Goal: Task Accomplishment & Management: Use online tool/utility

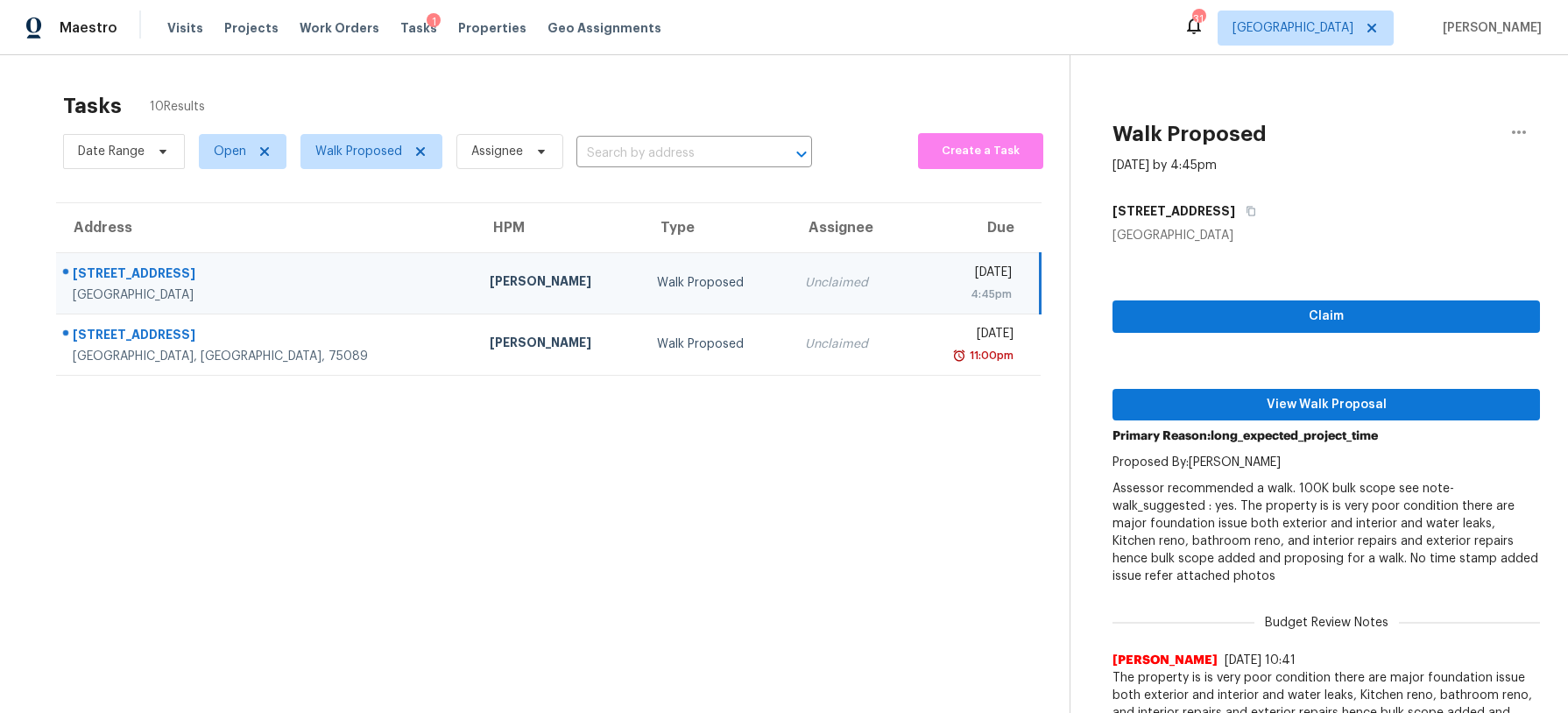
scroll to position [55, 0]
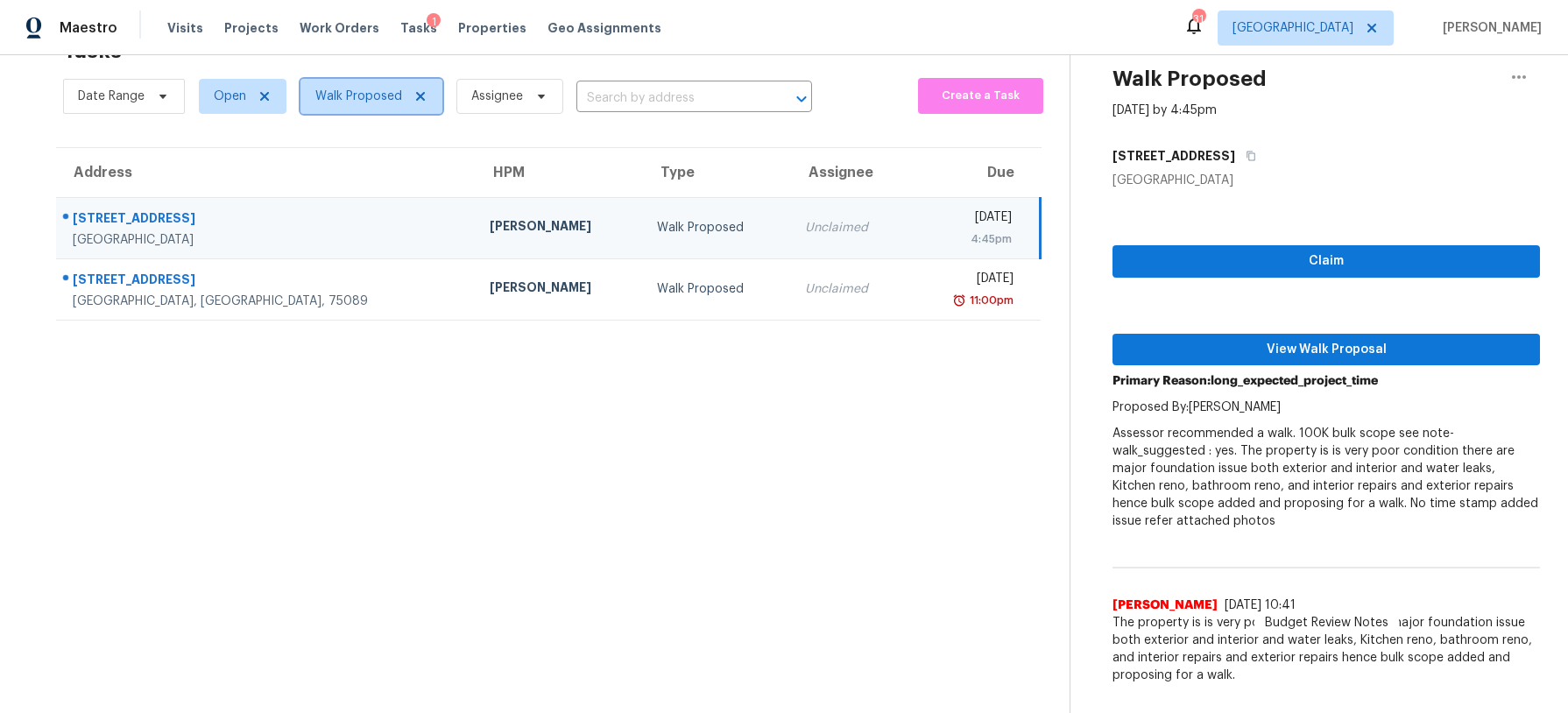
click at [383, 97] on span "Walk Proposed" at bounding box center [359, 96] width 87 height 18
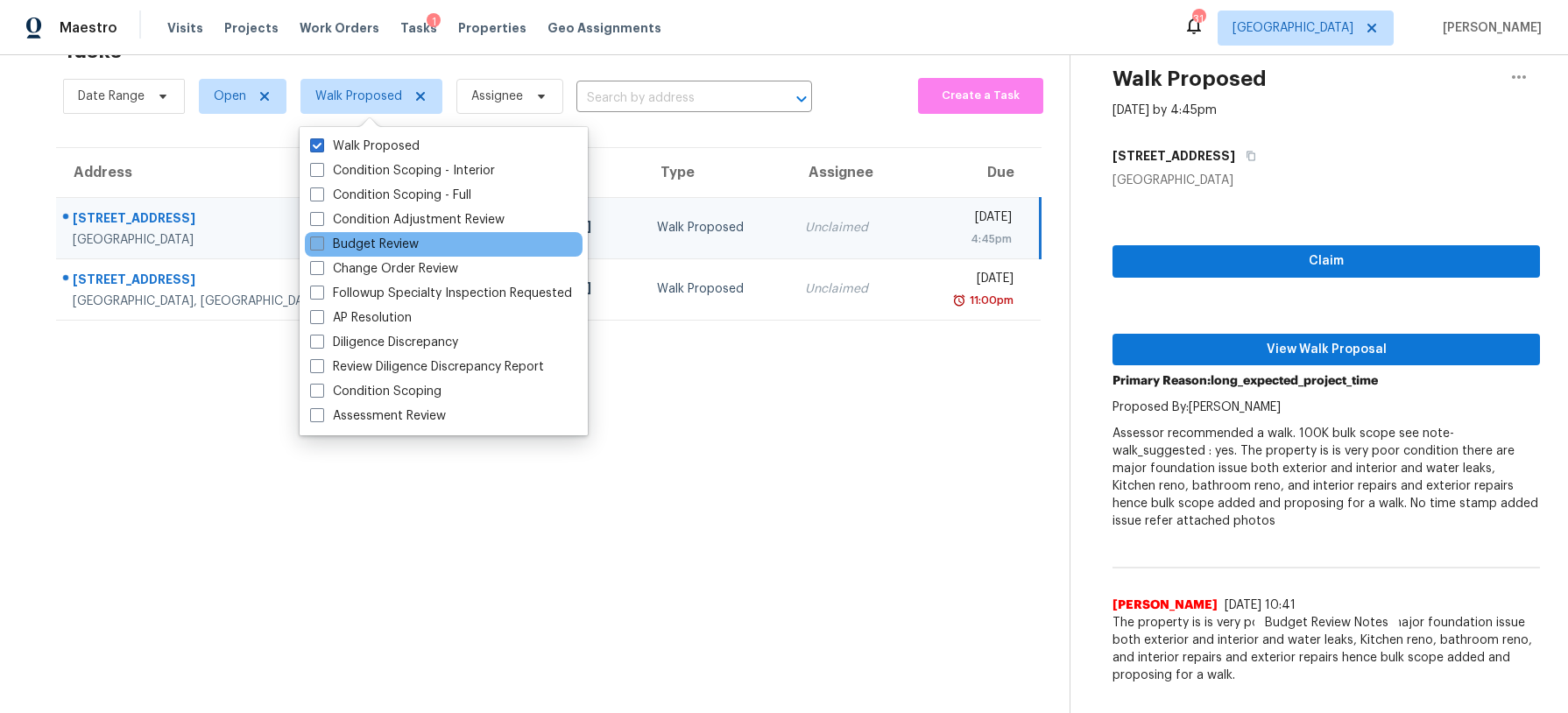
click at [312, 245] on span at bounding box center [317, 243] width 14 height 14
click at [312, 245] on input "Budget Review" at bounding box center [316, 241] width 12 height 12
checkbox input "true"
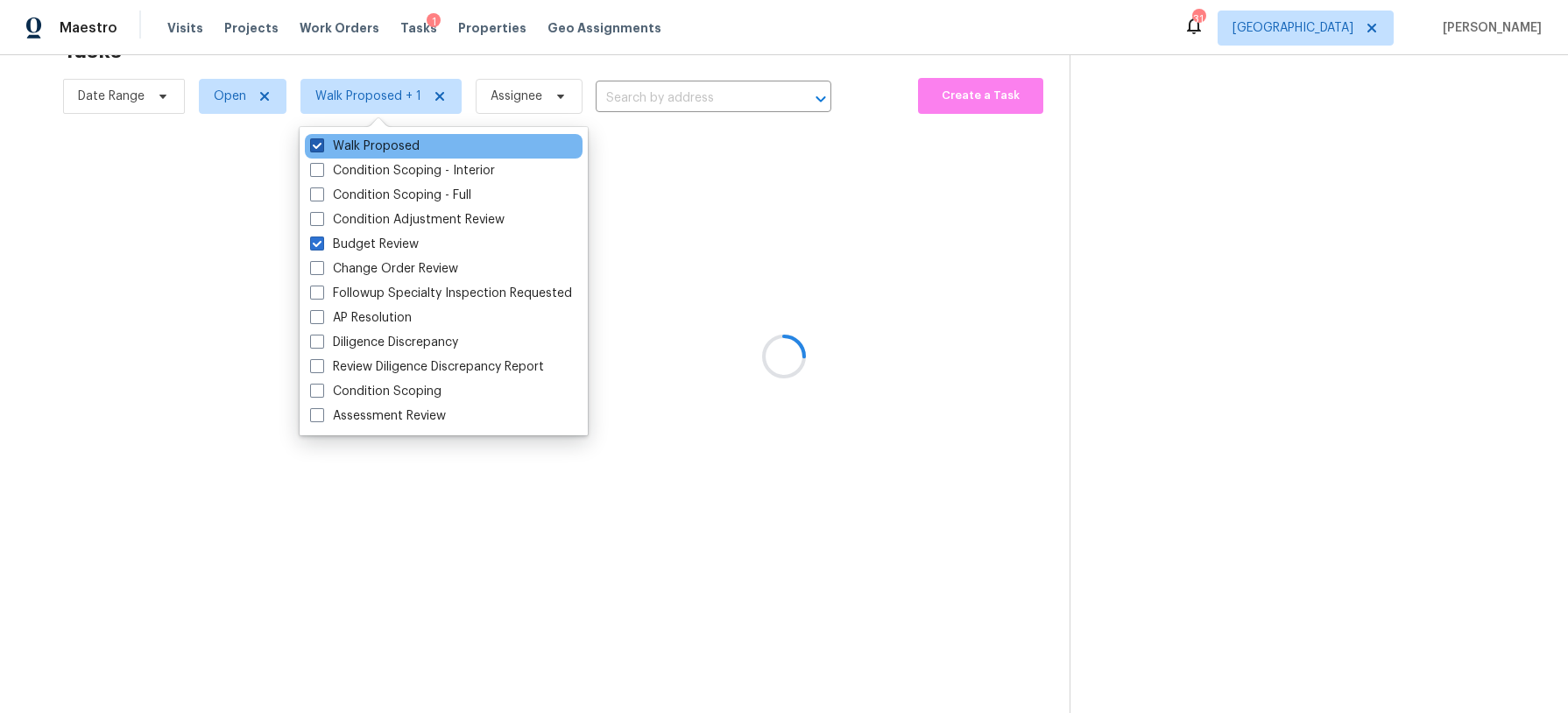
click at [322, 146] on span at bounding box center [317, 145] width 14 height 14
click at [321, 146] on input "Walk Proposed" at bounding box center [316, 143] width 12 height 12
checkbox input "false"
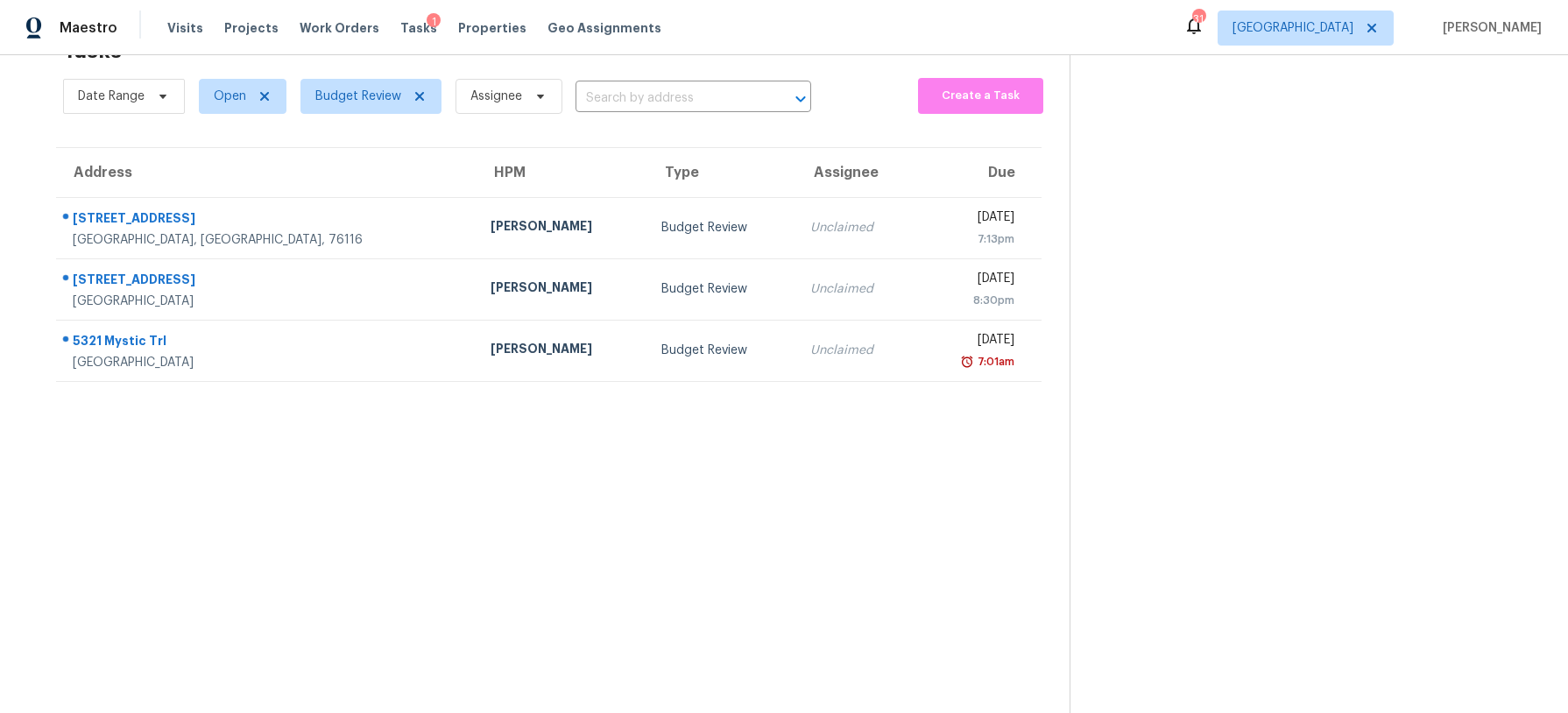
click at [219, 446] on section "Tasks 0 Results Date Range Open Budget Review Assignee ​ Create a Task Address …" at bounding box center [549, 370] width 1042 height 685
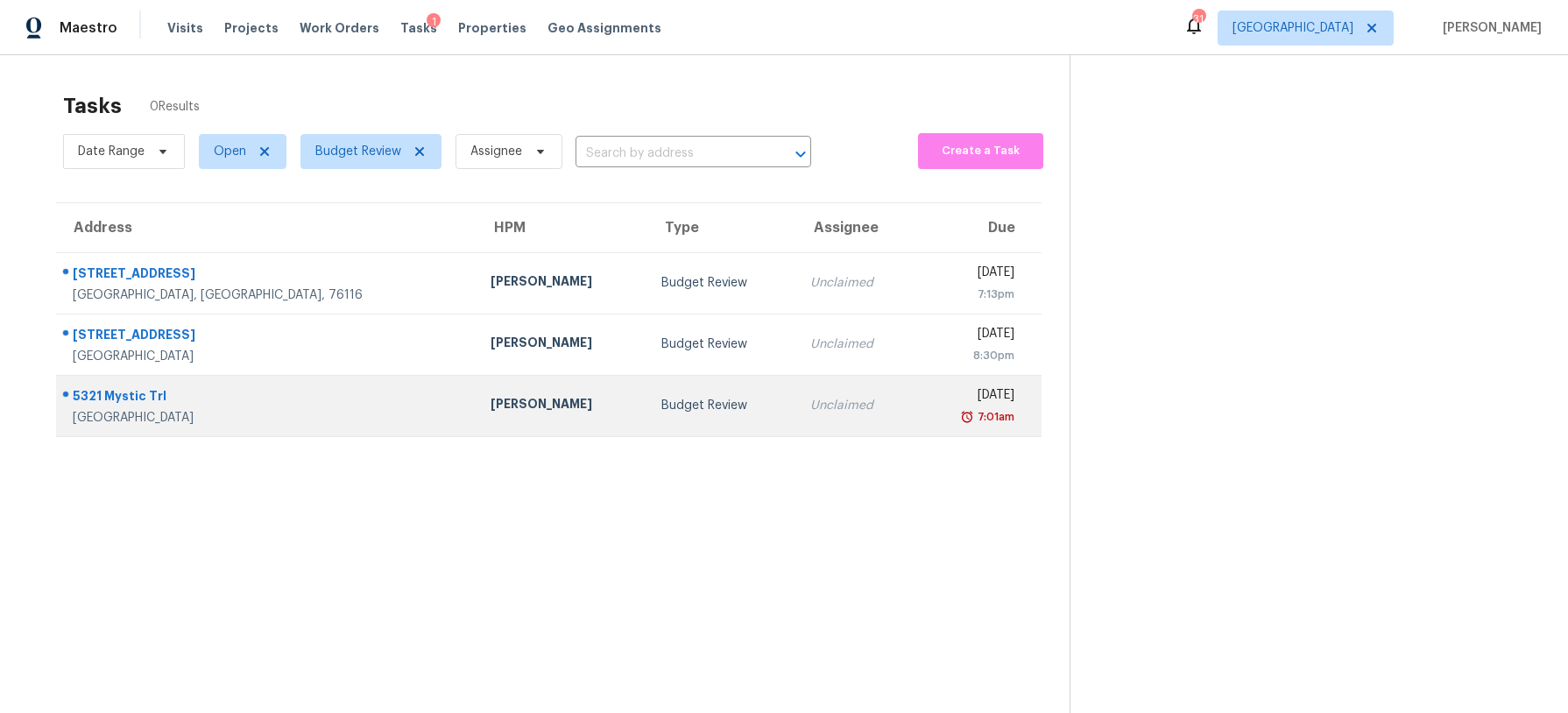
click at [491, 395] on div "[PERSON_NAME]" at bounding box center [562, 405] width 142 height 22
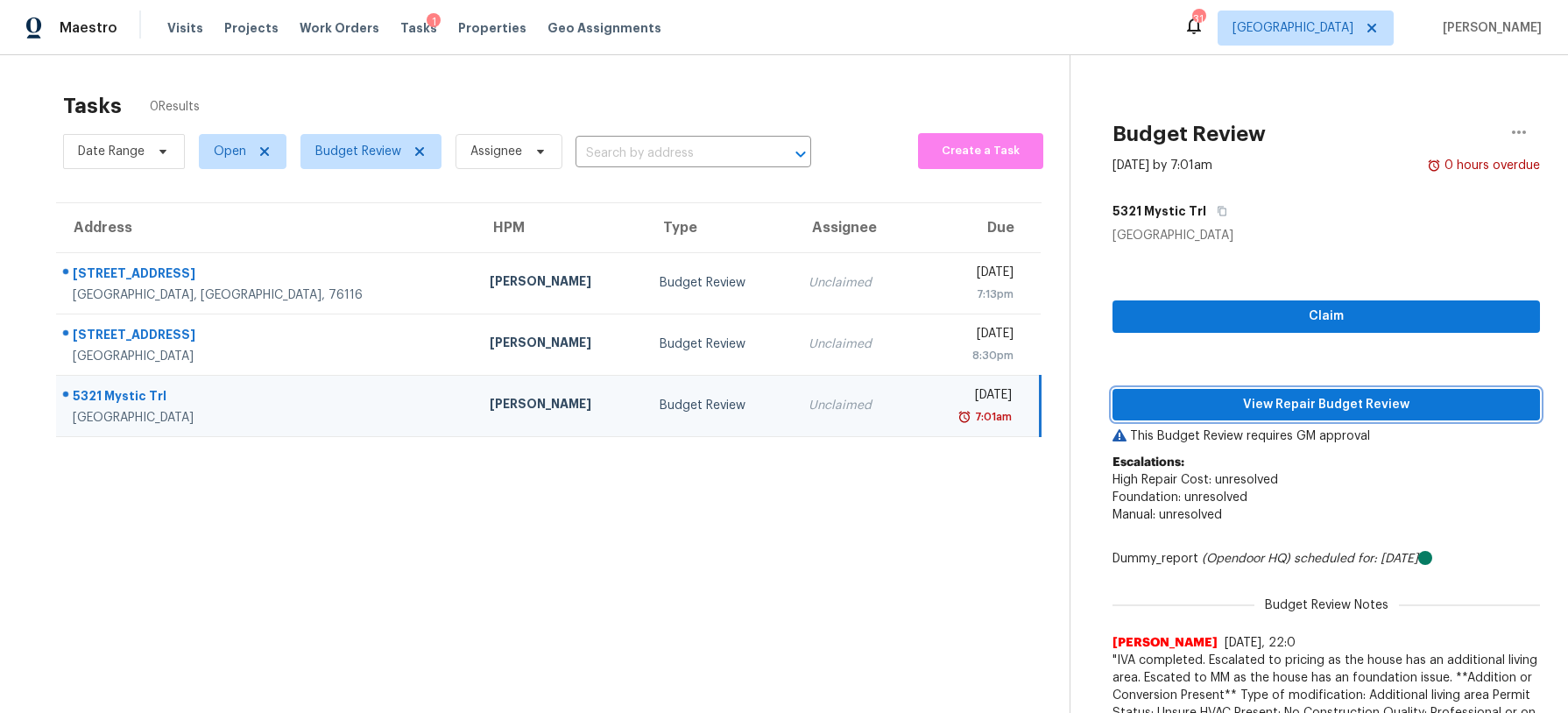
click at [1212, 401] on span "View Repair Budget Review" at bounding box center [1327, 404] width 400 height 22
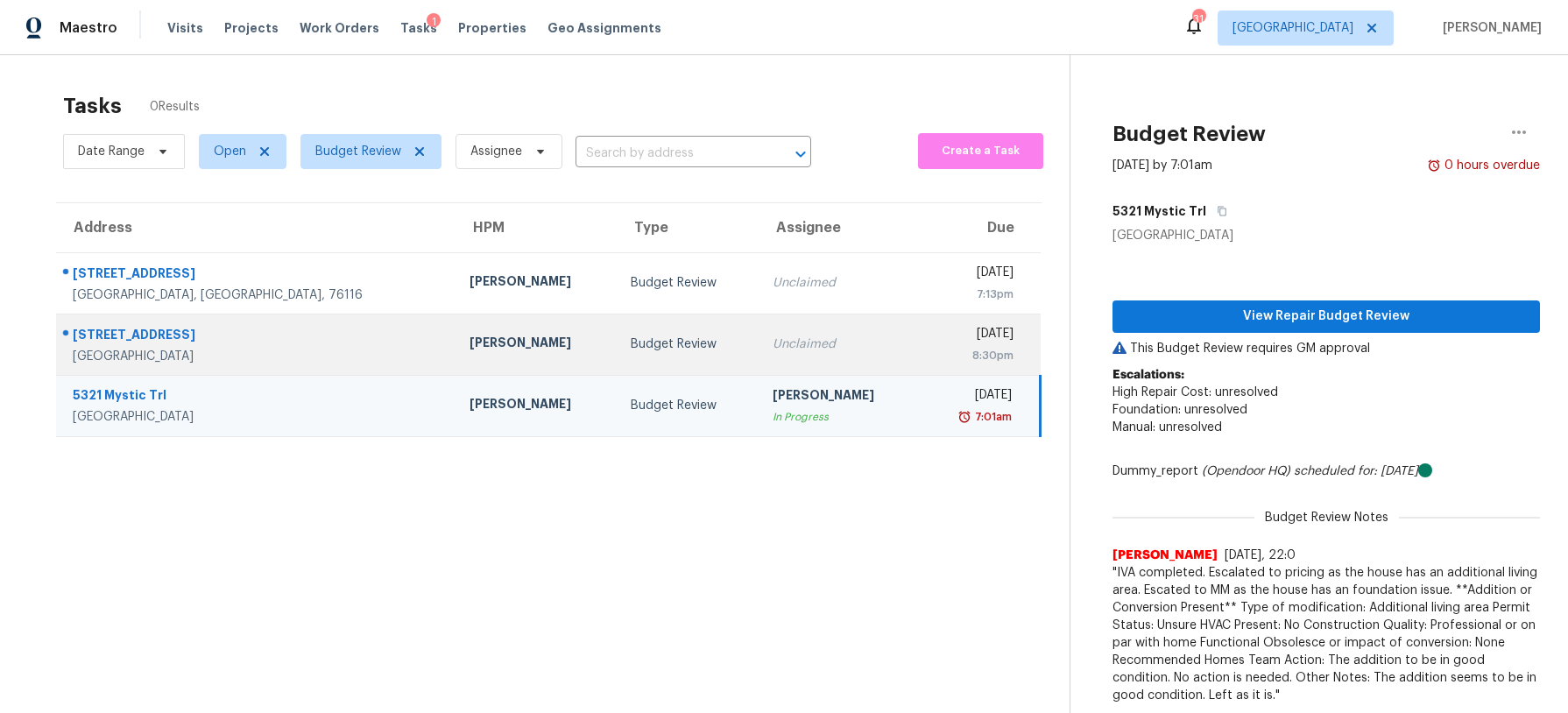
click at [631, 350] on div "Budget Review" at bounding box center [688, 344] width 114 height 18
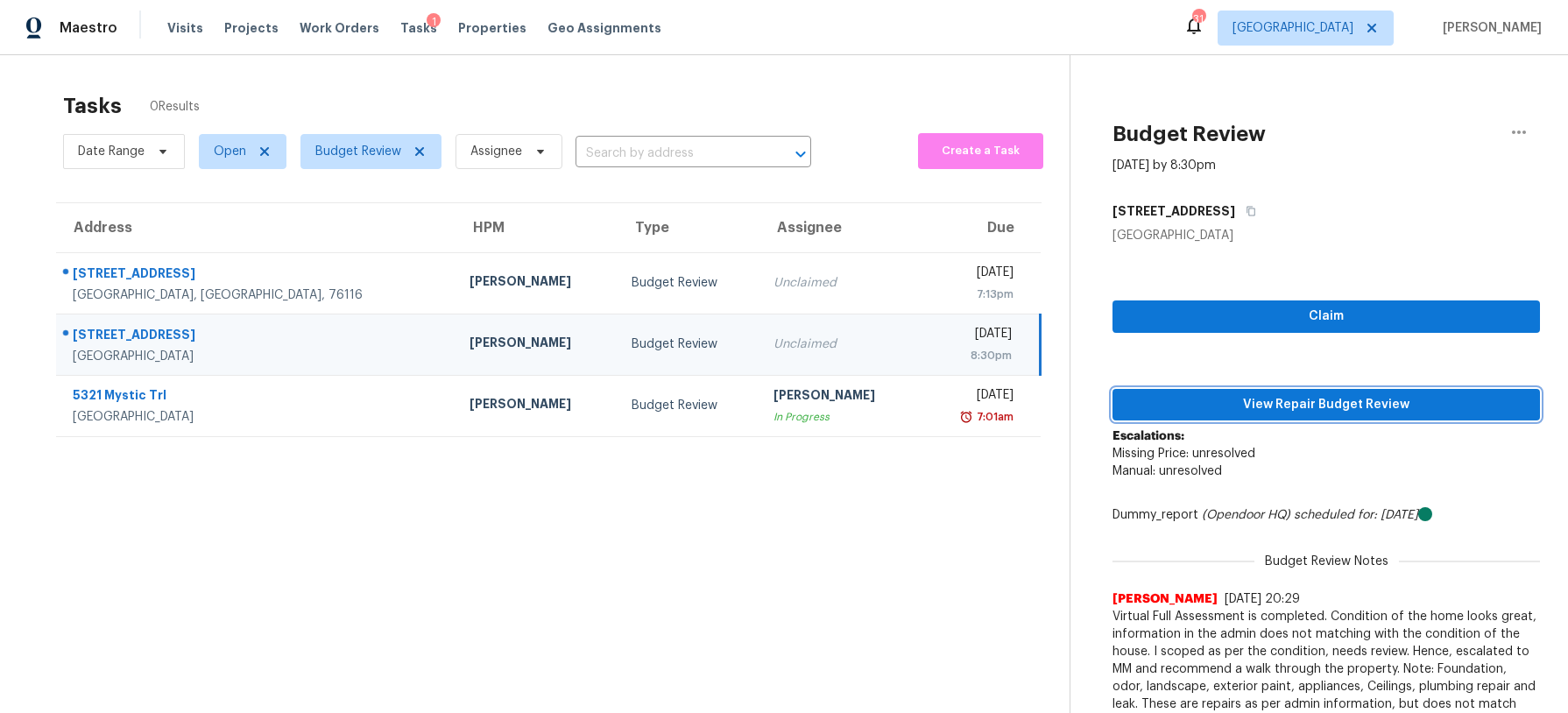
click at [1161, 411] on span "View Repair Budget Review" at bounding box center [1327, 404] width 400 height 22
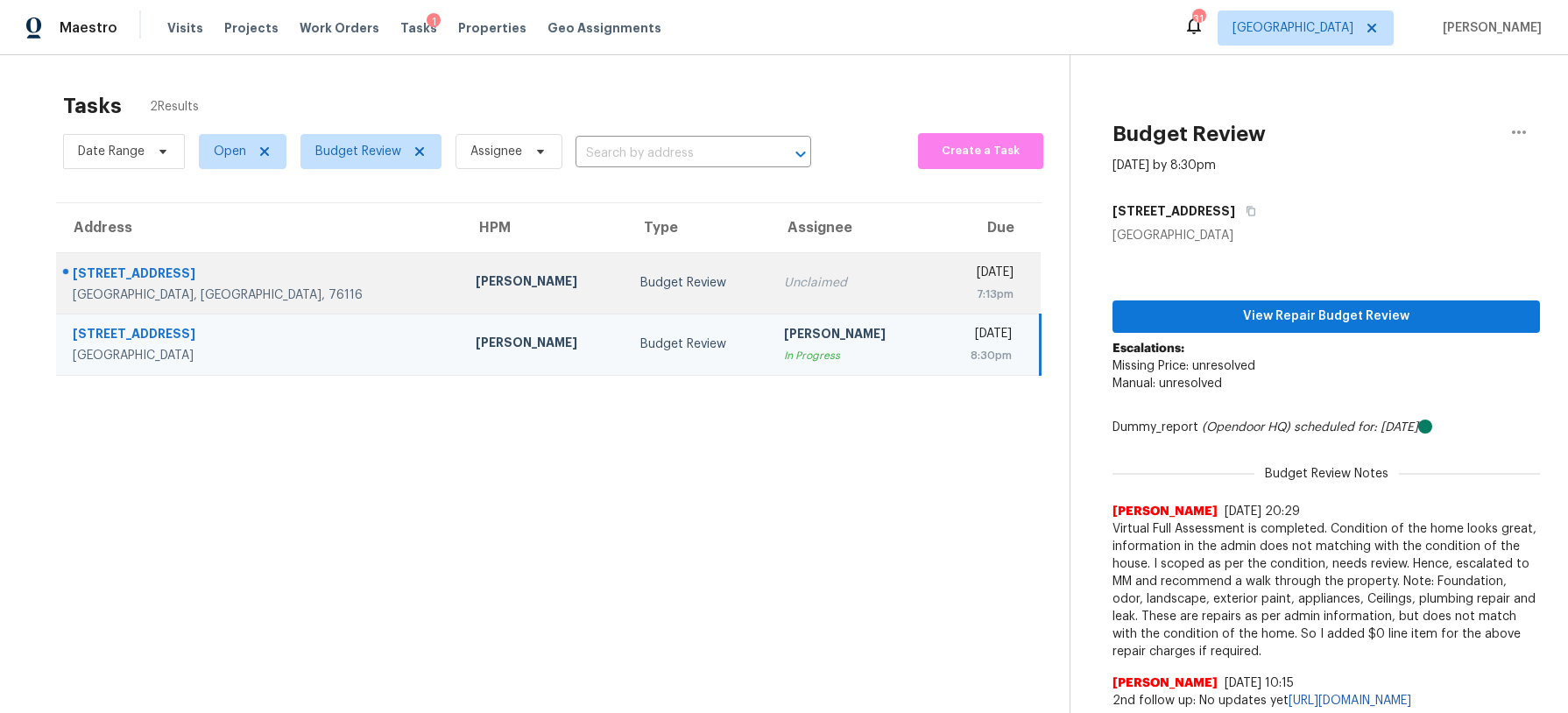
click at [641, 276] on div "Budget Review" at bounding box center [699, 283] width 117 height 18
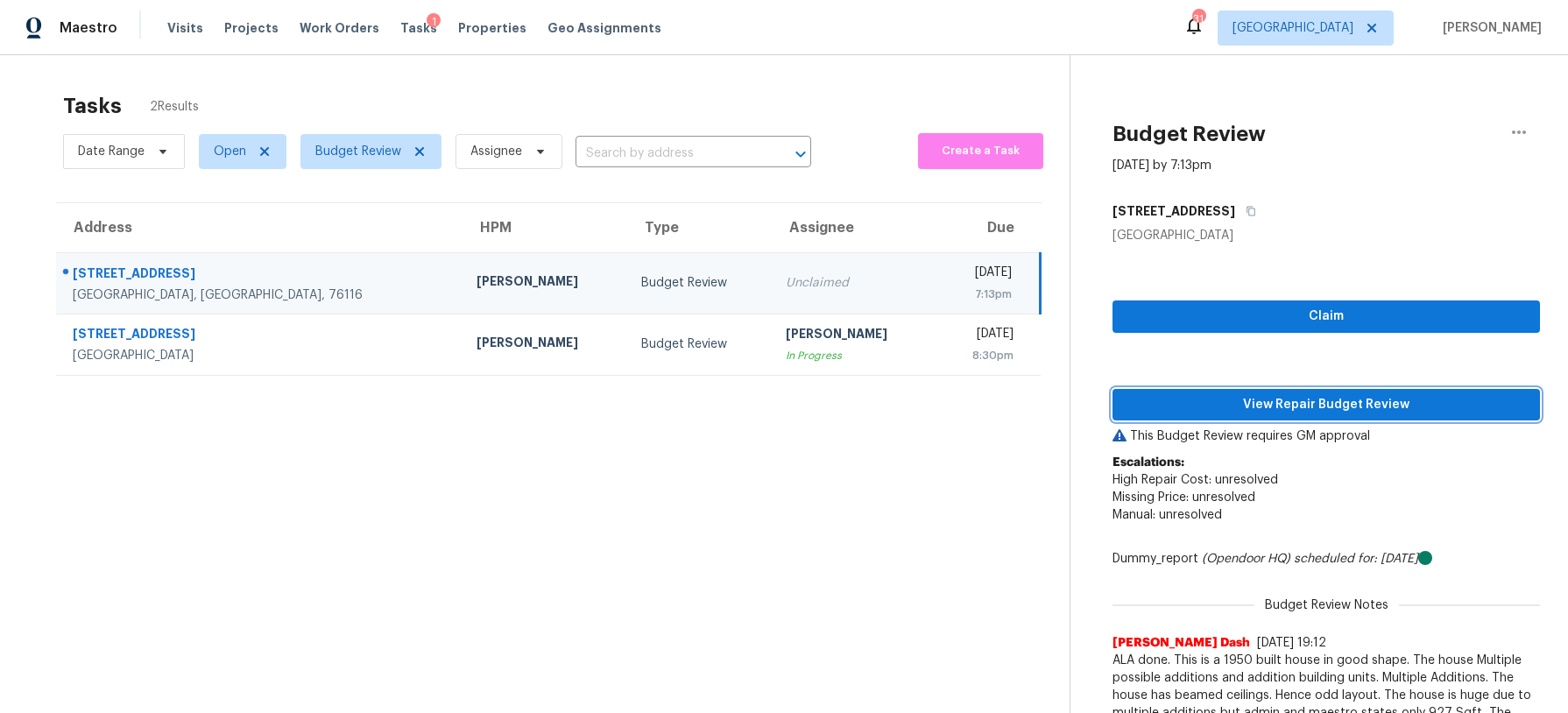
click at [1233, 414] on span "View Repair Budget Review" at bounding box center [1327, 404] width 400 height 22
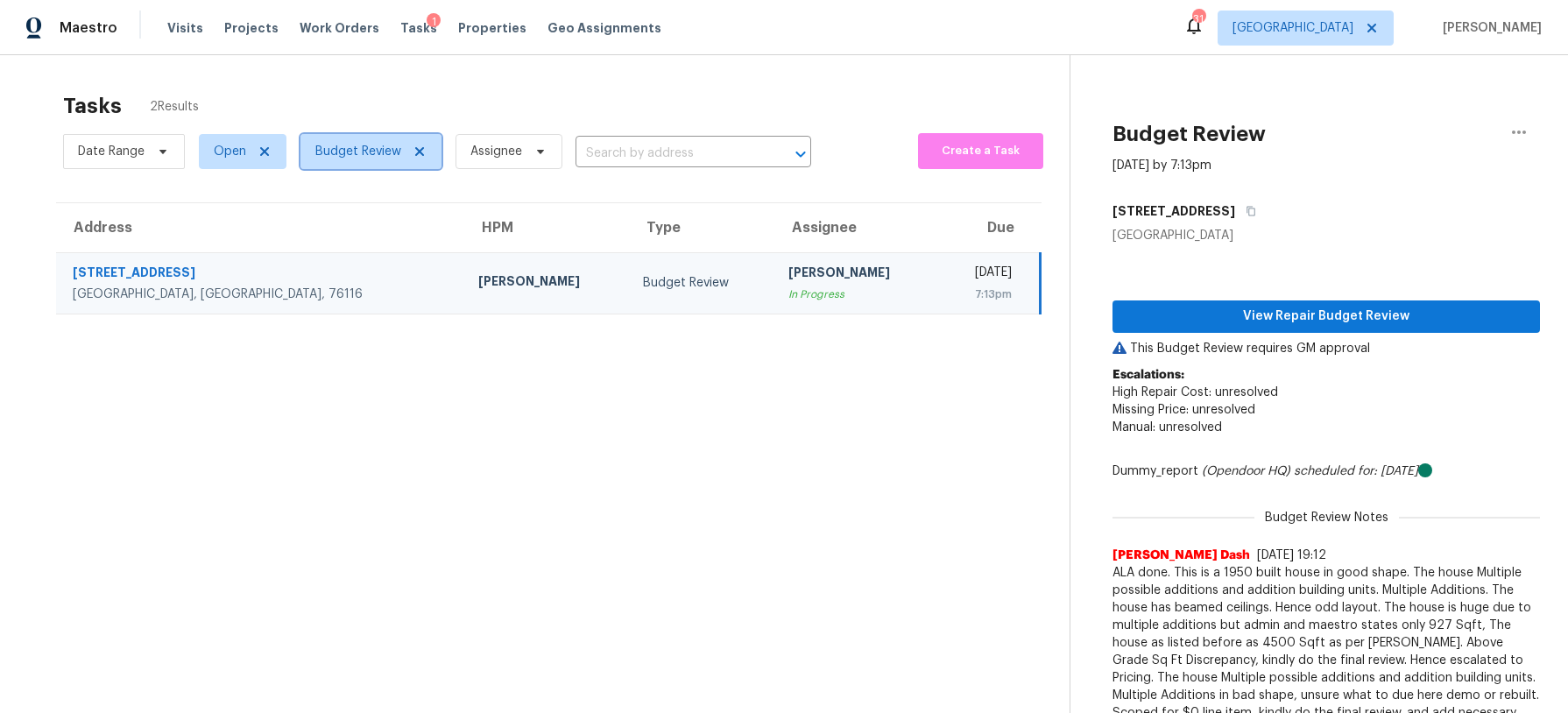
click at [379, 143] on span "Budget Review" at bounding box center [359, 152] width 86 height 18
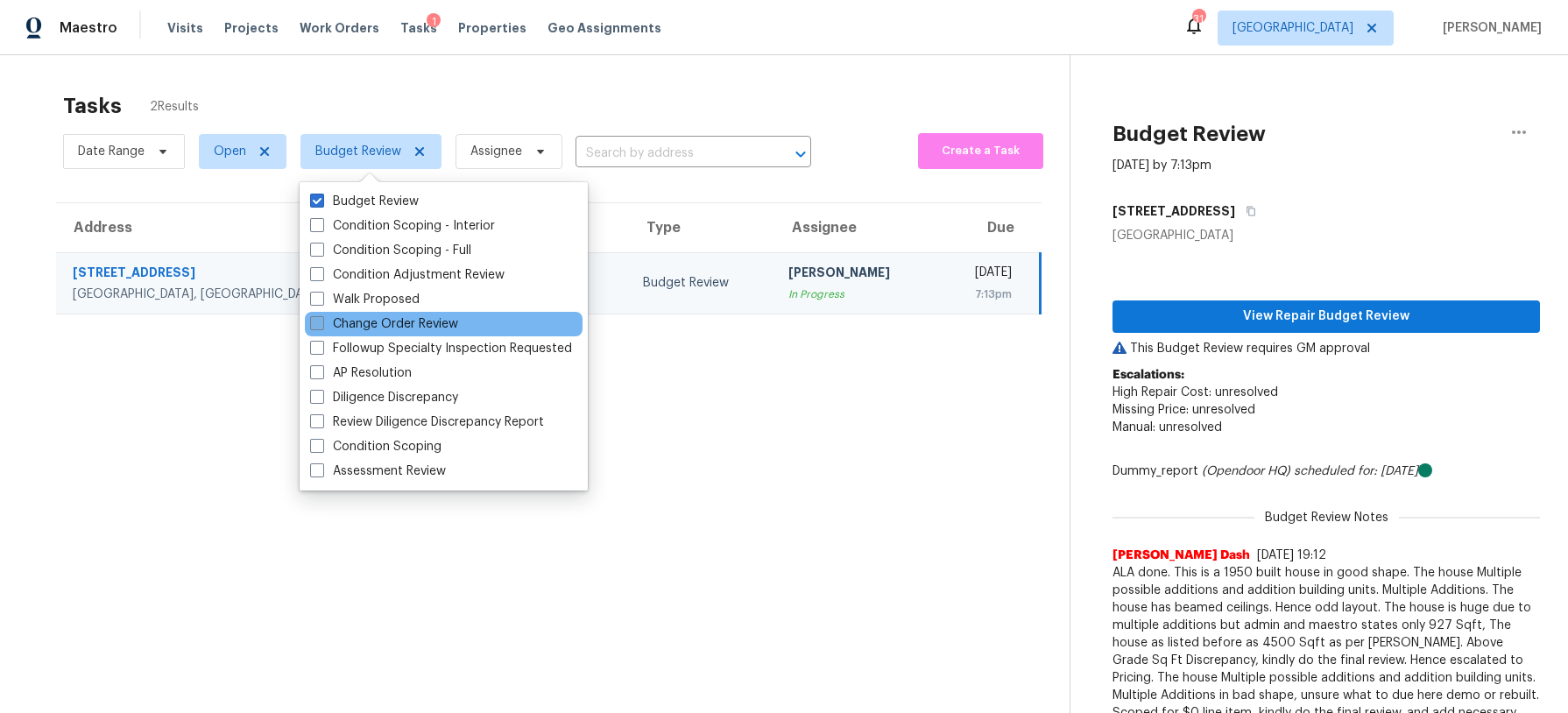
click at [346, 318] on label "Change Order Review" at bounding box center [383, 324] width 148 height 18
click at [321, 318] on input "Change Order Review" at bounding box center [316, 321] width 12 height 12
checkbox input "true"
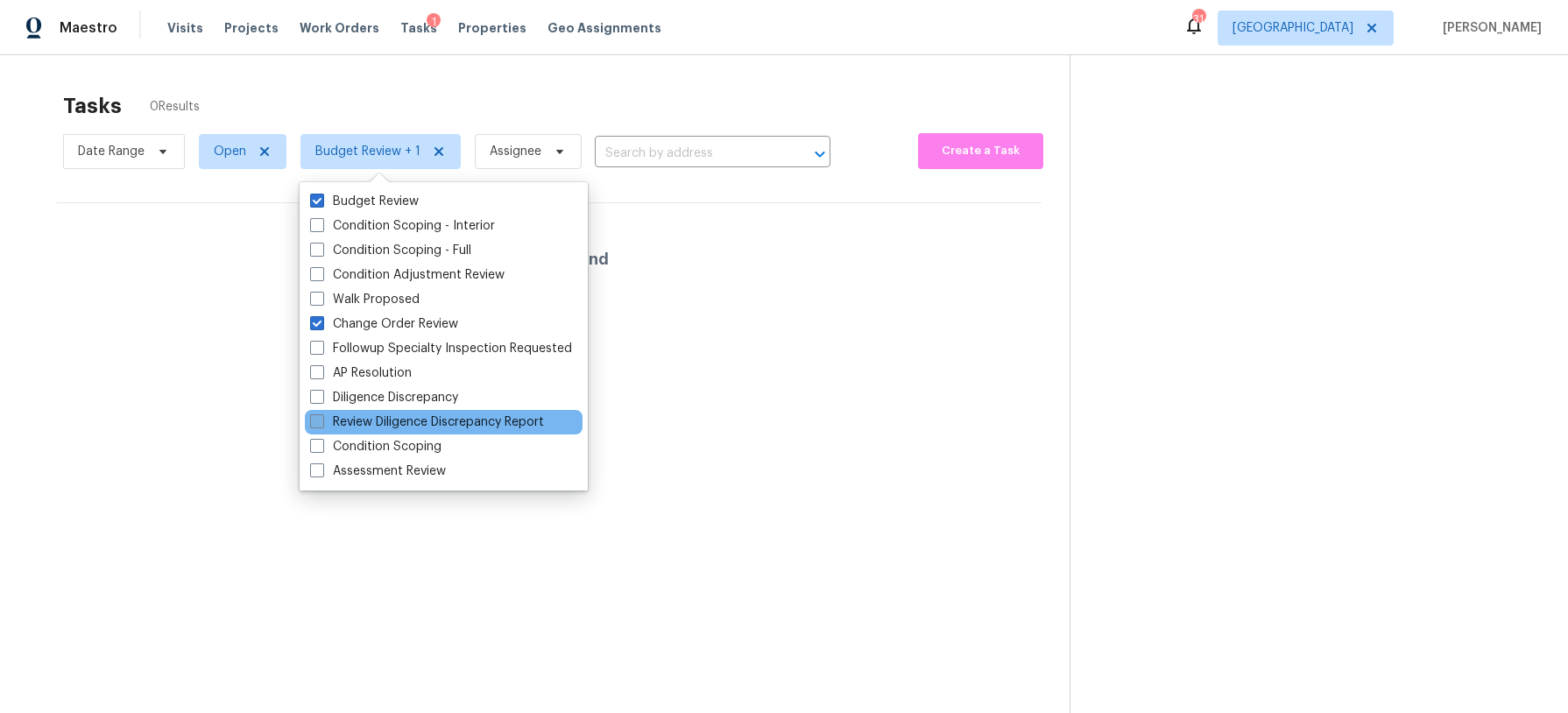
click at [355, 425] on label "Review Diligence Discrepancy Report" at bounding box center [426, 422] width 234 height 18
click at [321, 425] on input "Review Diligence Discrepancy Report" at bounding box center [316, 419] width 12 height 12
checkbox input "true"
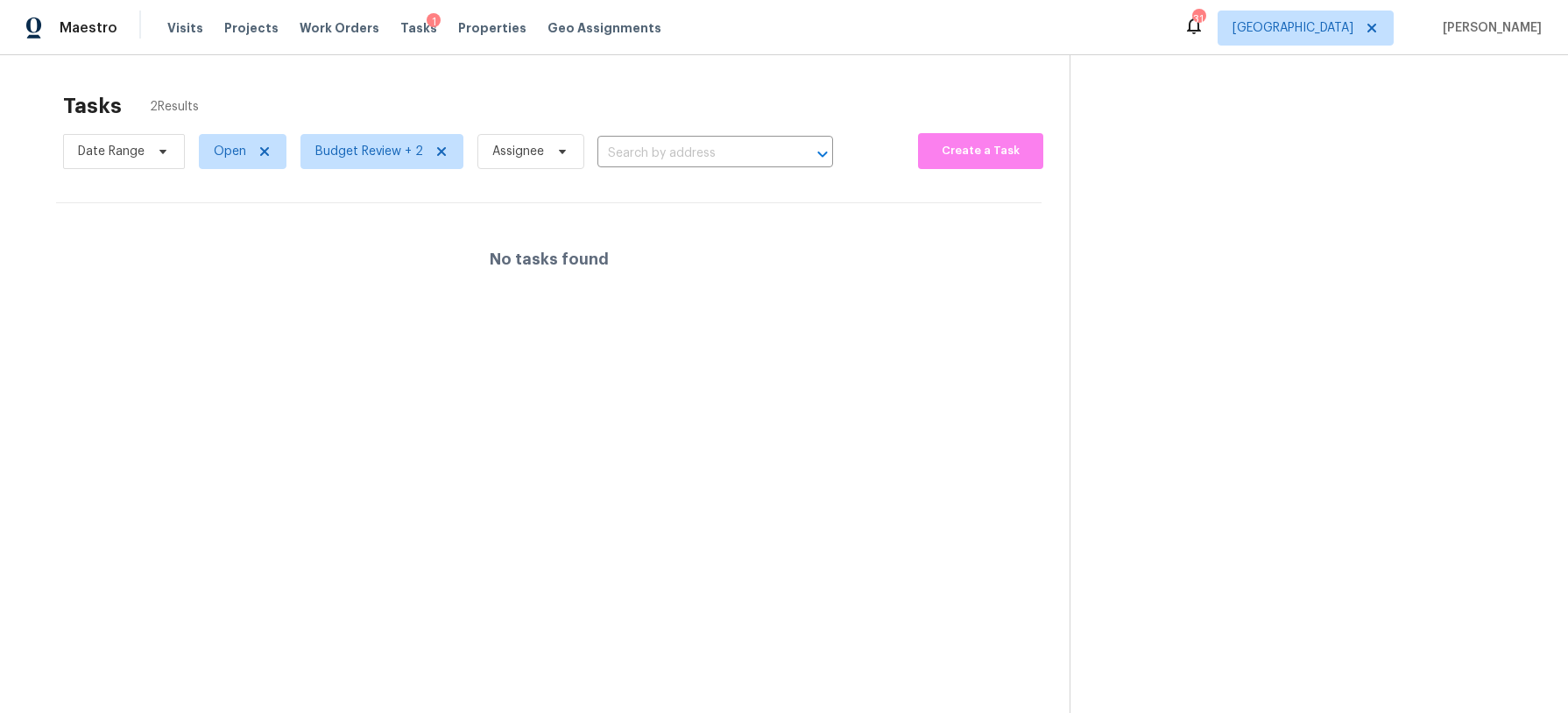
click at [487, 91] on div "Tasks 2 Results" at bounding box center [565, 106] width 1006 height 45
click at [386, 152] on span "Budget Review + 2" at bounding box center [369, 152] width 108 height 18
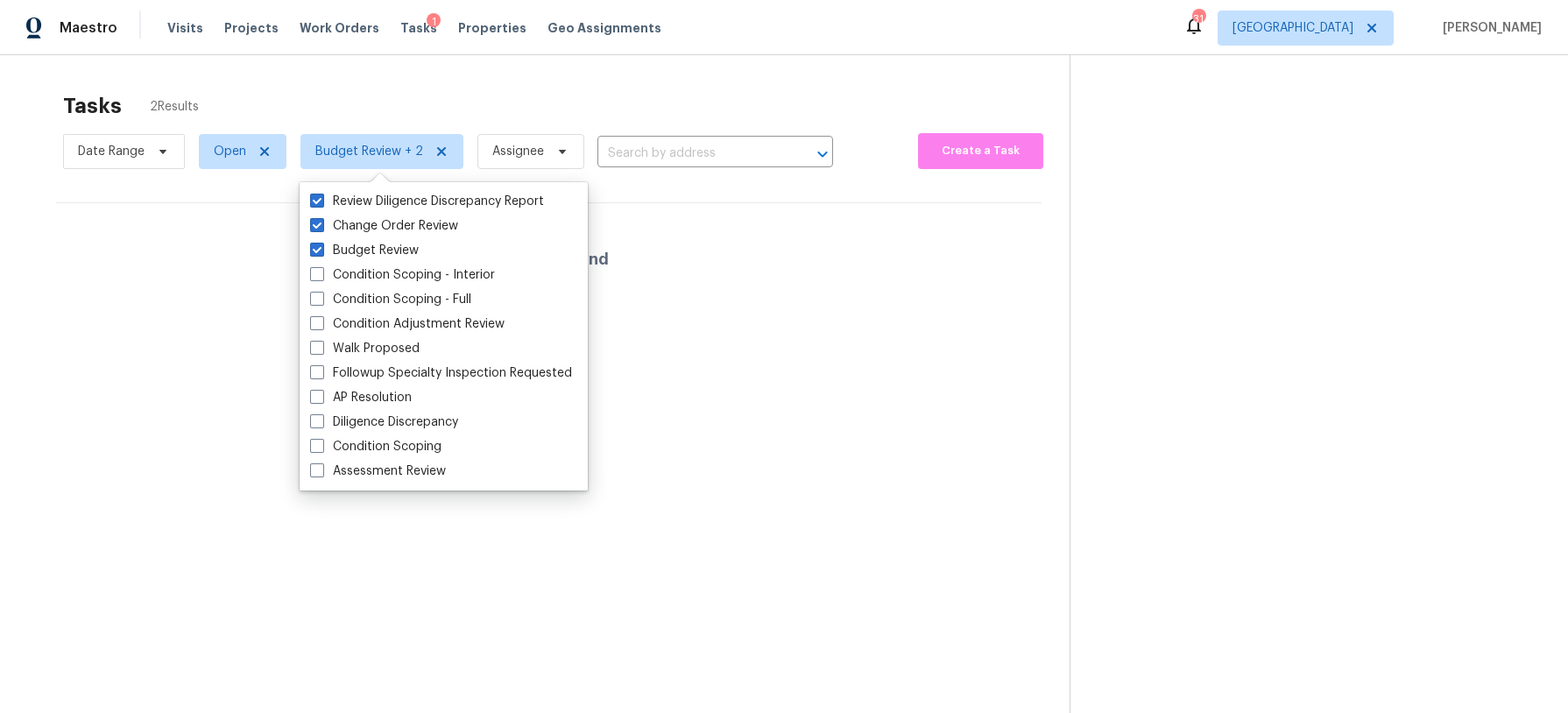
scroll to position [55, 0]
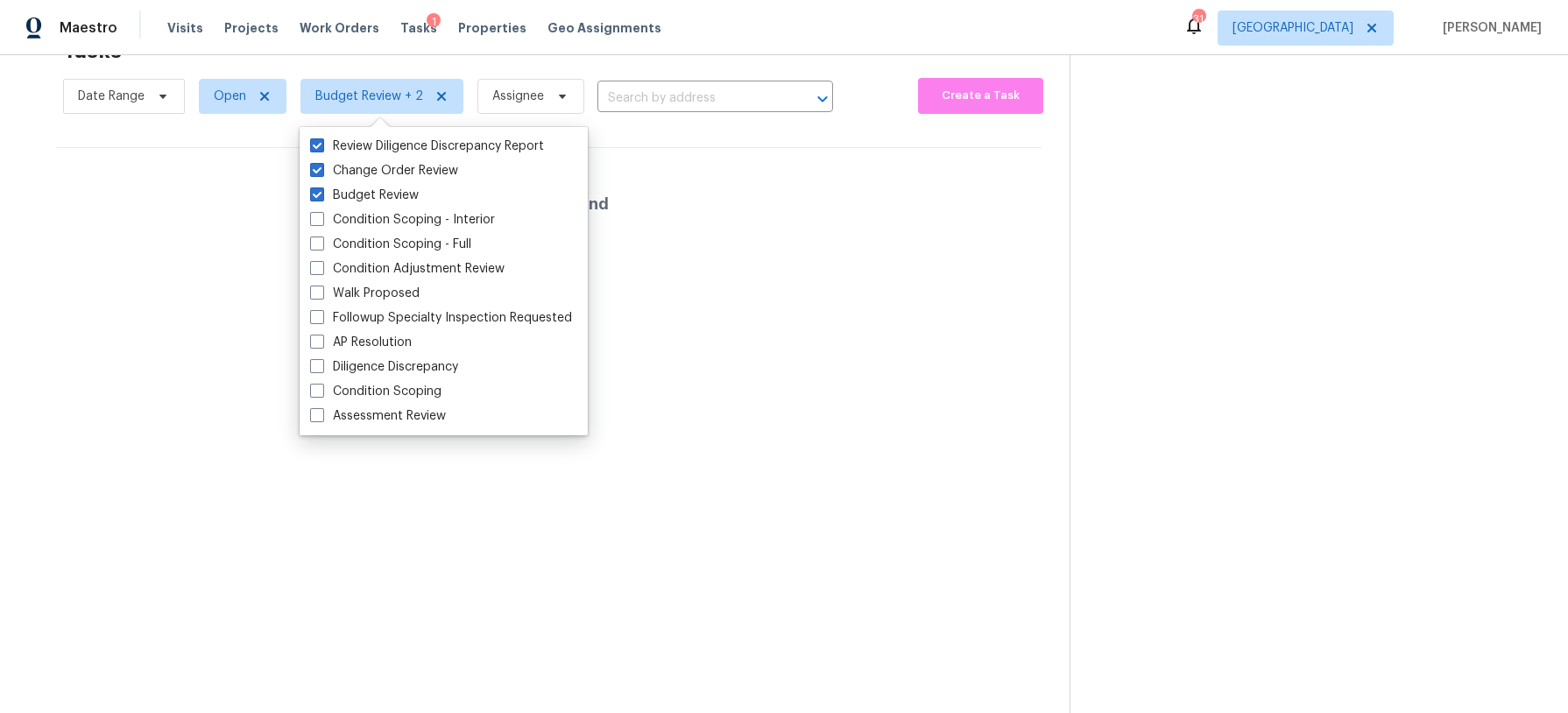
click at [583, 71] on div "Tasks 2 Results" at bounding box center [565, 51] width 1006 height 45
